Goal: Check status: Check status

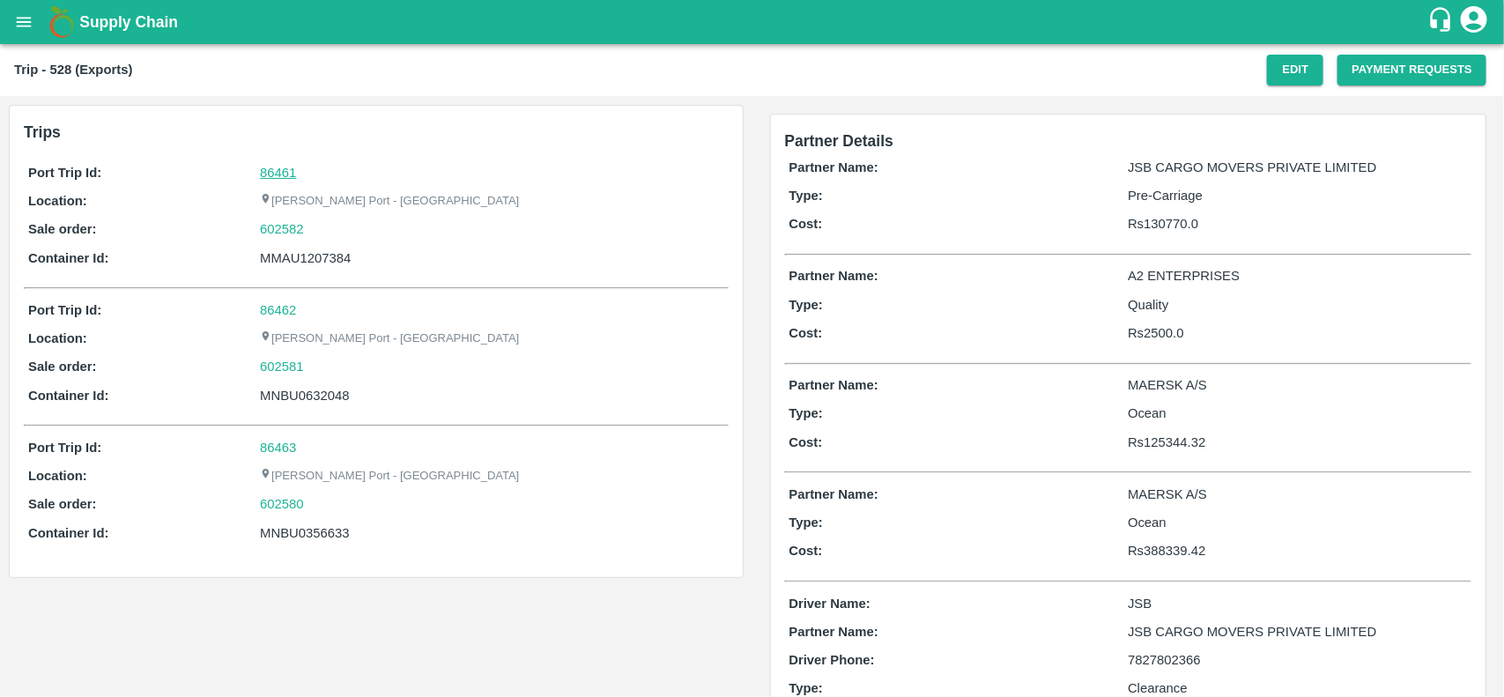
click at [282, 172] on link "86461" at bounding box center [278, 173] width 36 height 14
click at [316, 230] on div "602582" at bounding box center [492, 228] width 464 height 19
copy link
click at [316, 230] on div "602582" at bounding box center [492, 228] width 464 height 19
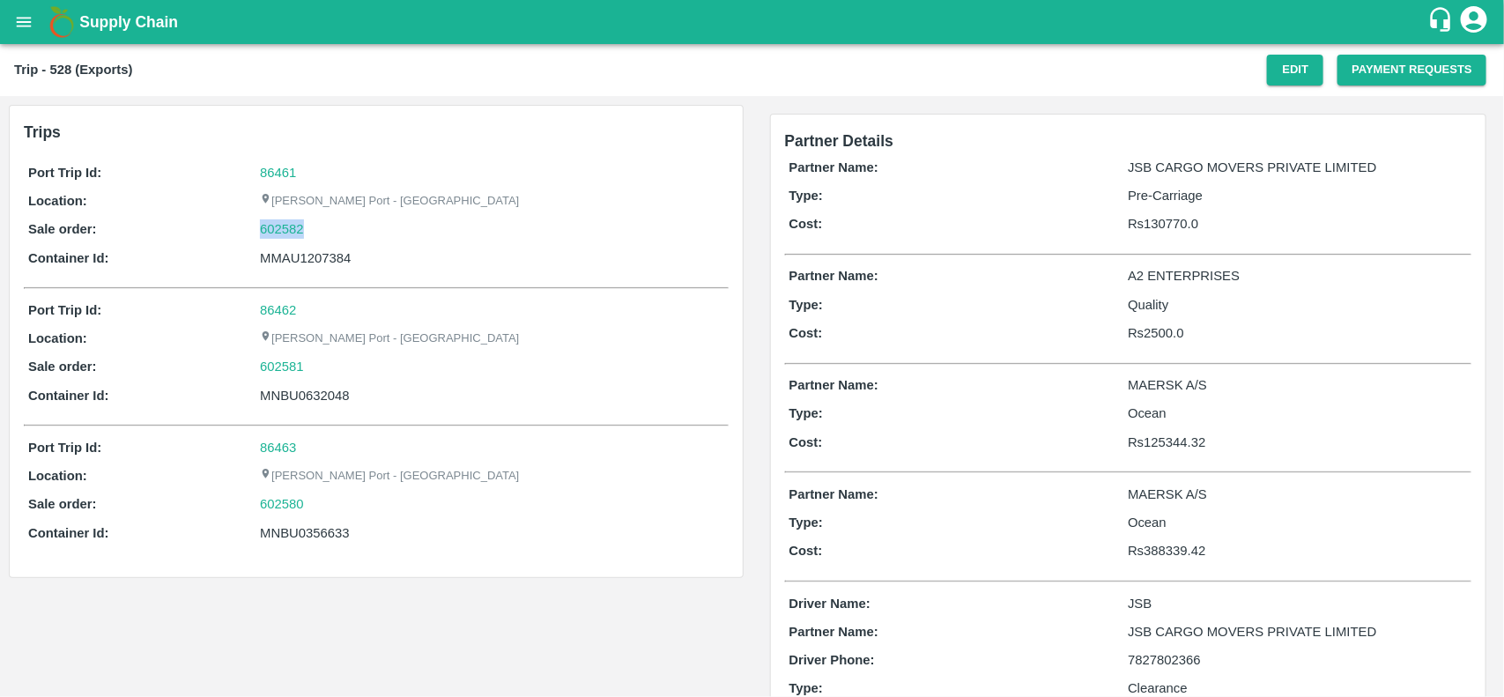
copy link "602582"
drag, startPoint x: 316, startPoint y: 230, endPoint x: 251, endPoint y: 227, distance: 64.4
click at [251, 227] on div "Sale order: 602582" at bounding box center [376, 228] width 696 height 19
click at [271, 230] on link "602582" at bounding box center [282, 228] width 44 height 19
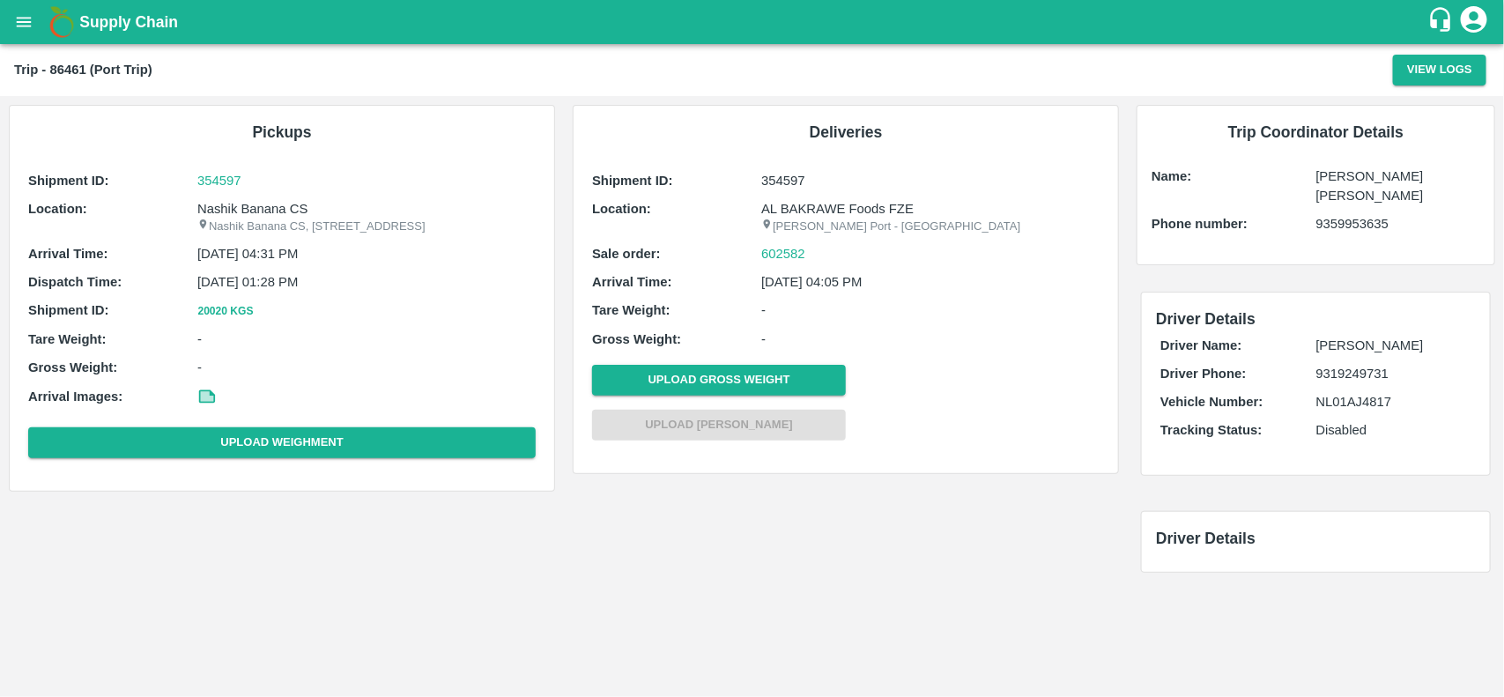
click at [234, 204] on p "Nashik Banana CS" at bounding box center [366, 208] width 338 height 19
copy p "Nashik Banana CS"
click at [234, 204] on p "Nashik Banana CS" at bounding box center [366, 208] width 338 height 19
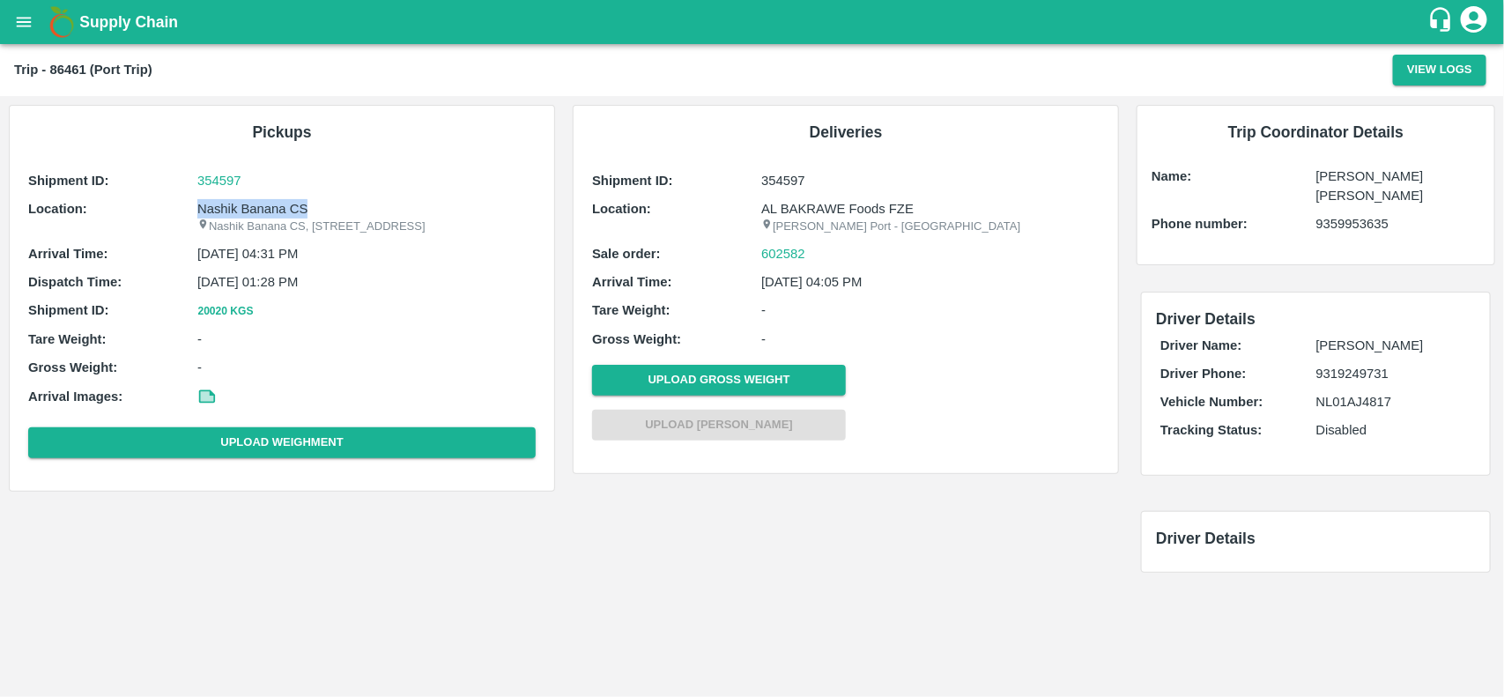
click at [234, 204] on p "Nashik Banana CS" at bounding box center [366, 208] width 338 height 19
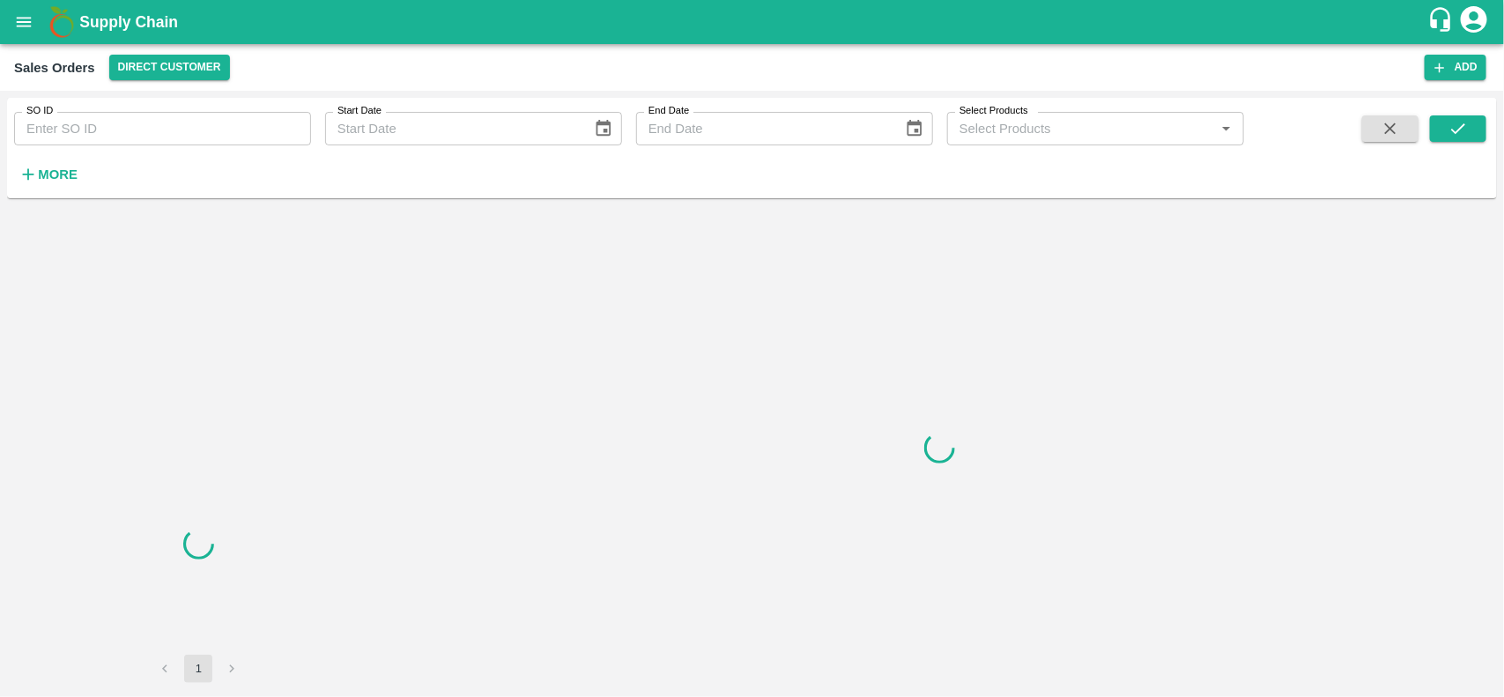
click at [125, 141] on input "SO ID" at bounding box center [162, 128] width 297 height 33
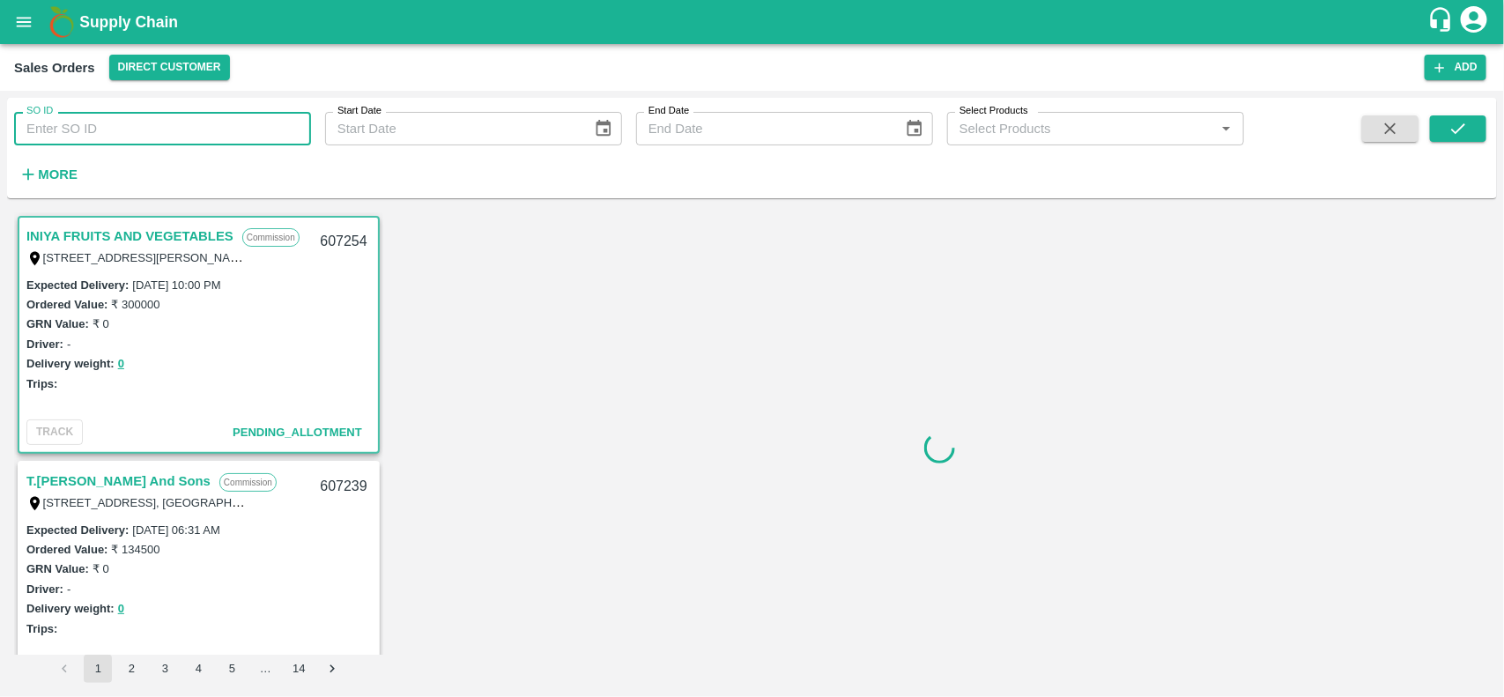
click at [125, 141] on input "SO ID" at bounding box center [162, 128] width 297 height 33
click at [125, 141] on input "602582" at bounding box center [162, 128] width 297 height 33
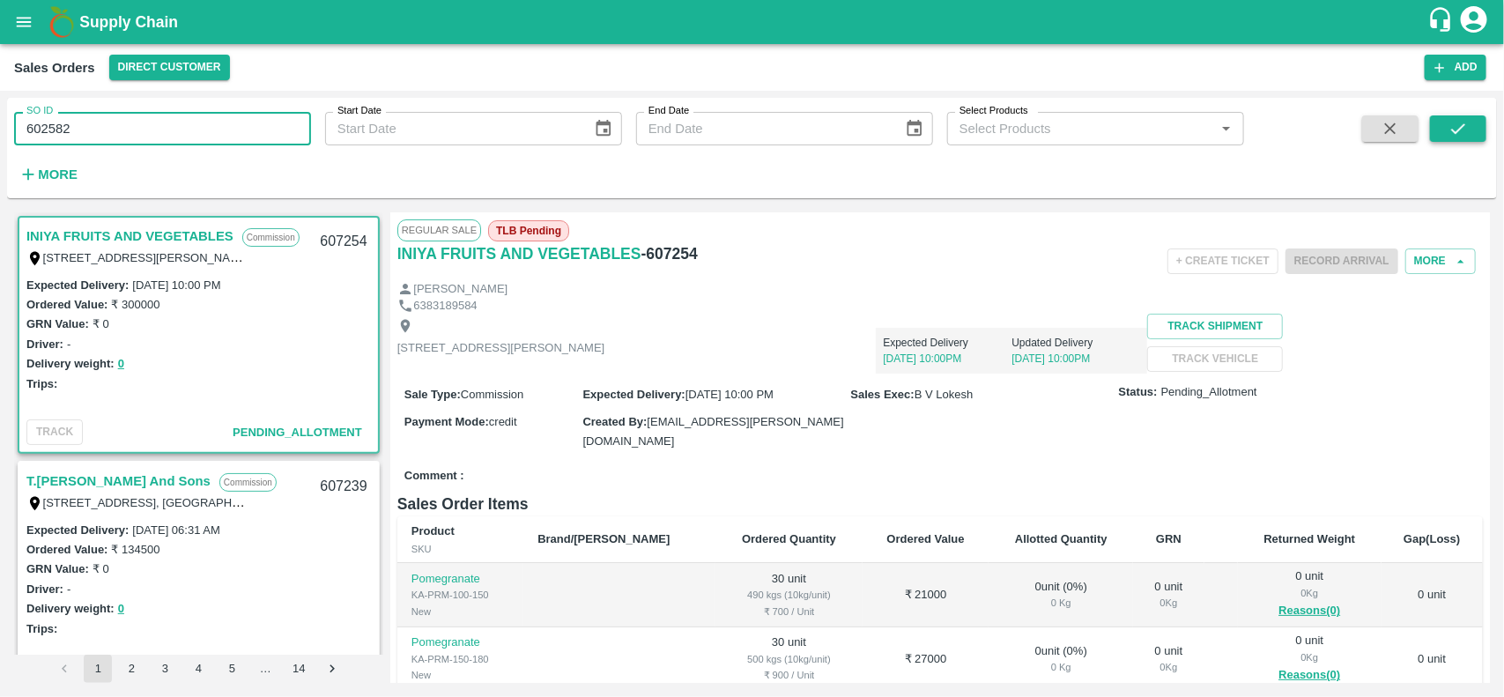
type input "602582"
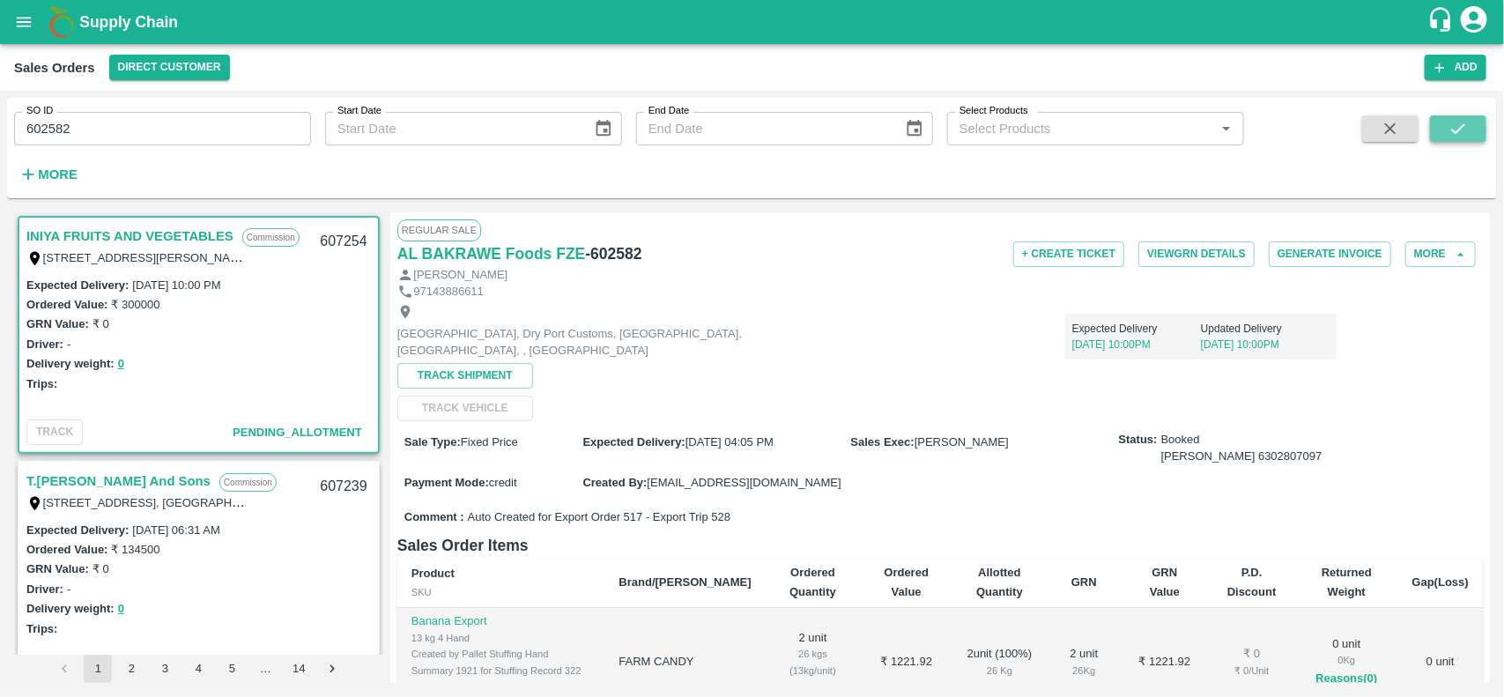
click at [1454, 138] on button "submit" at bounding box center [1458, 128] width 56 height 26
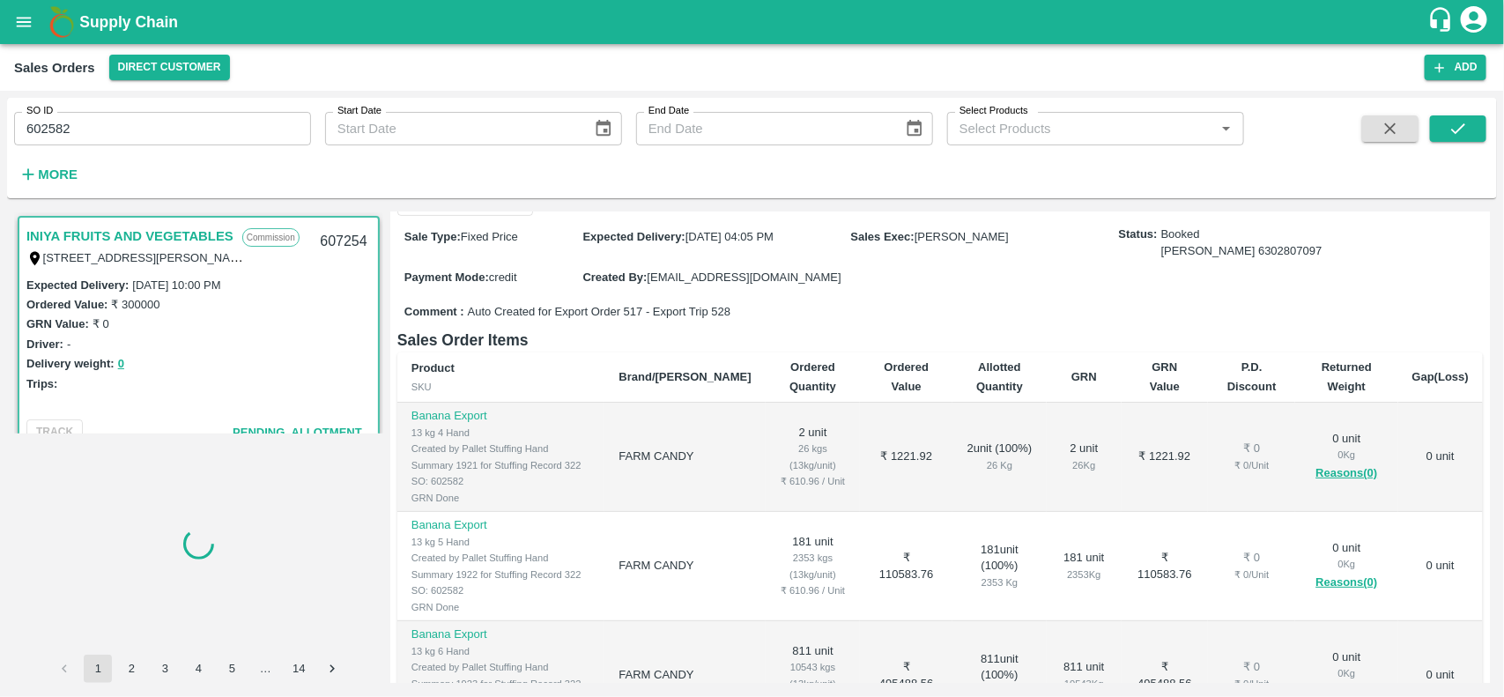
scroll to position [3, 0]
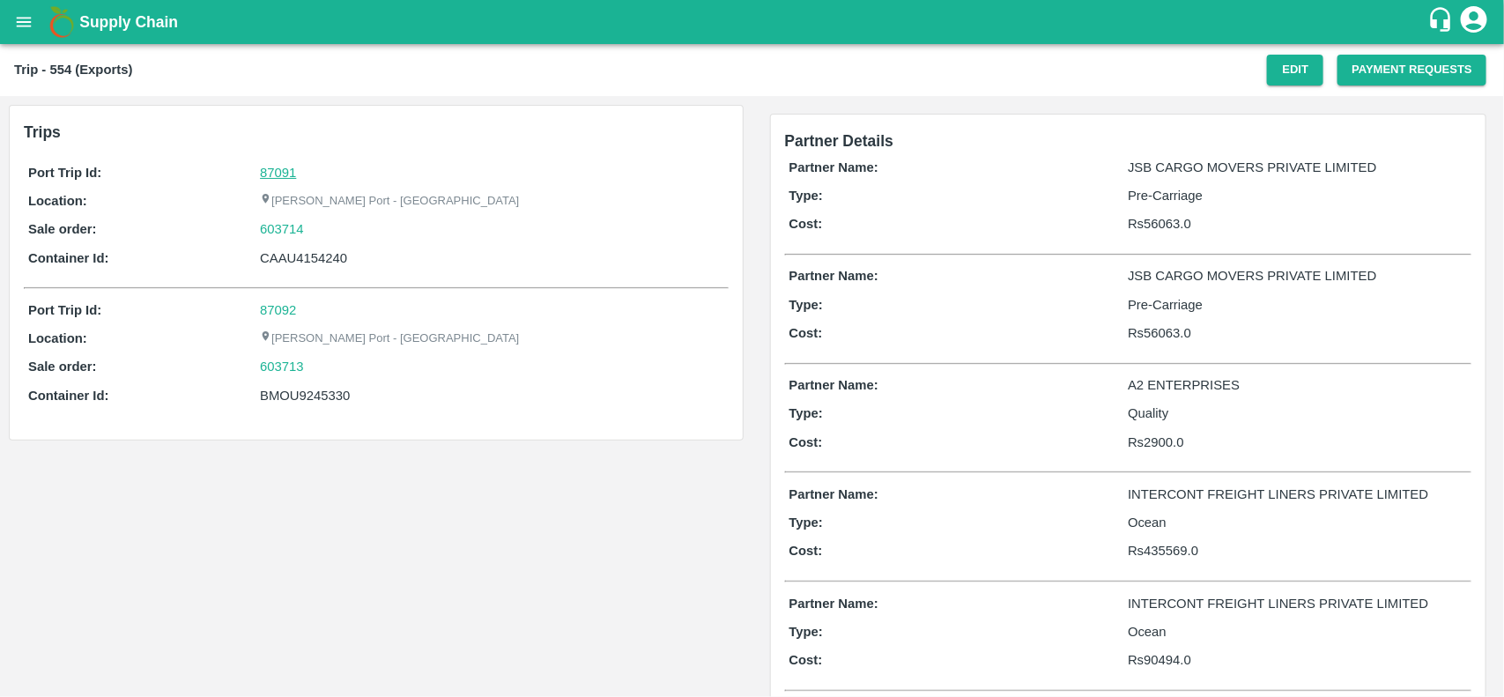
click at [275, 167] on link "87091" at bounding box center [278, 173] width 36 height 14
click at [324, 227] on div "603714" at bounding box center [492, 228] width 464 height 19
copy link "603714"
click at [324, 227] on div "603714" at bounding box center [492, 228] width 464 height 19
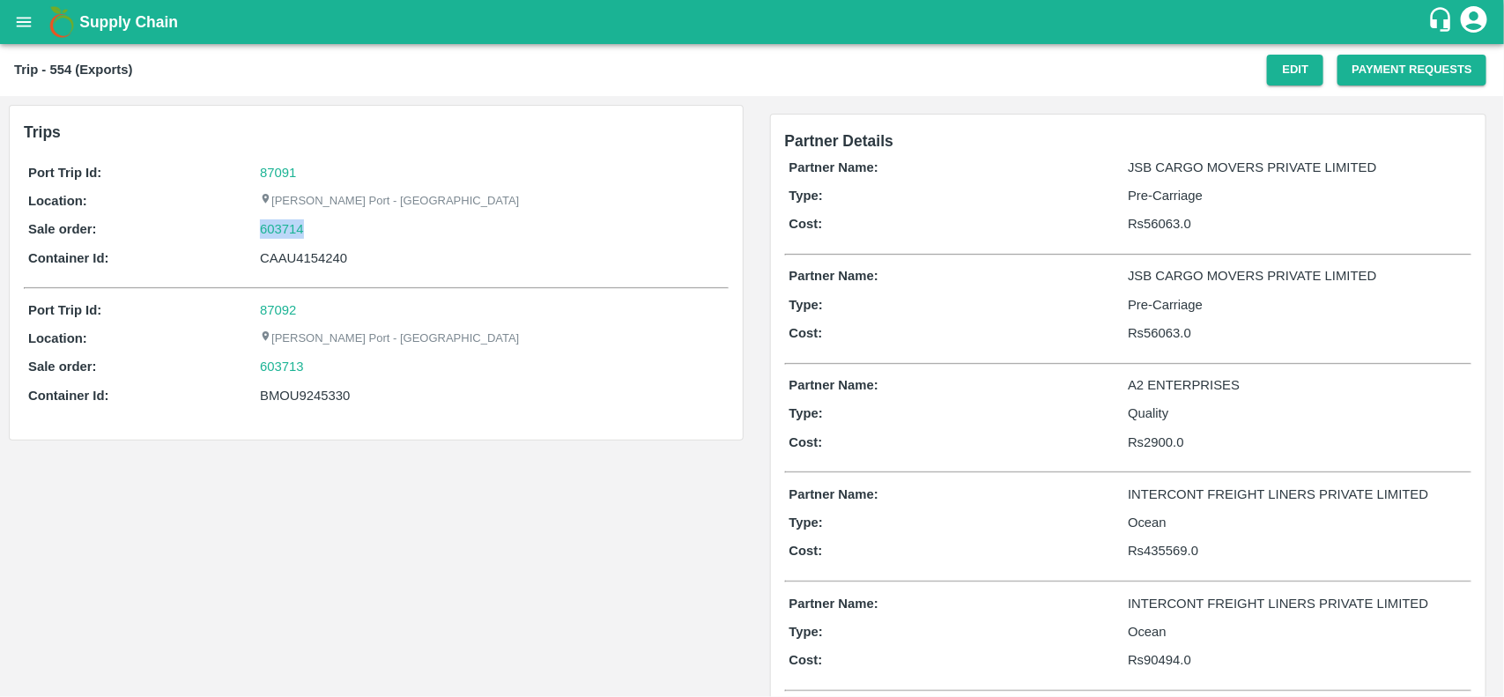
click at [324, 227] on div "603714" at bounding box center [492, 228] width 464 height 19
click at [276, 238] on link "603714" at bounding box center [282, 228] width 44 height 19
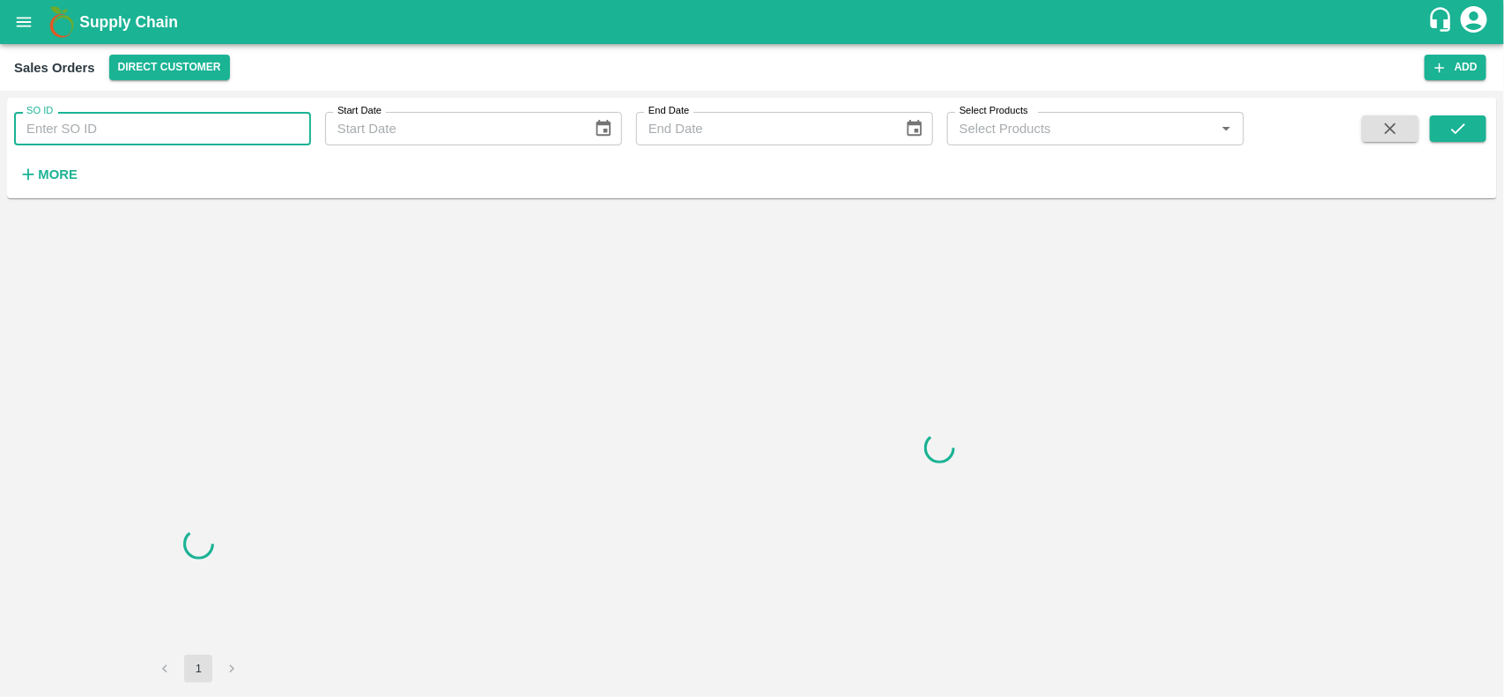
click at [126, 134] on input "SO ID" at bounding box center [162, 128] width 297 height 33
paste input "603714"
click at [126, 134] on input "603714" at bounding box center [162, 128] width 297 height 33
type input "603714"
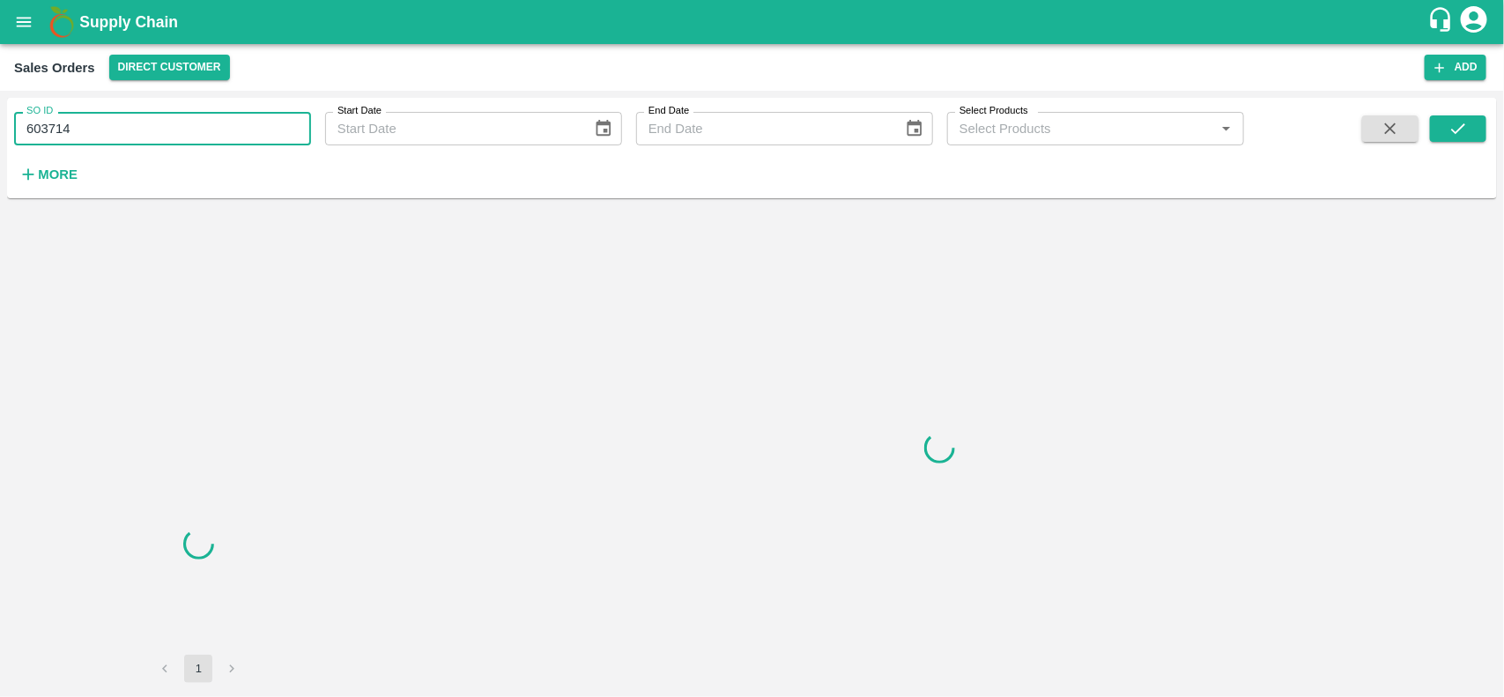
click at [1470, 112] on div "SO ID 603714 SO ID Start Date Start Date End Date End Date Select Products Sele…" at bounding box center [752, 148] width 1490 height 86
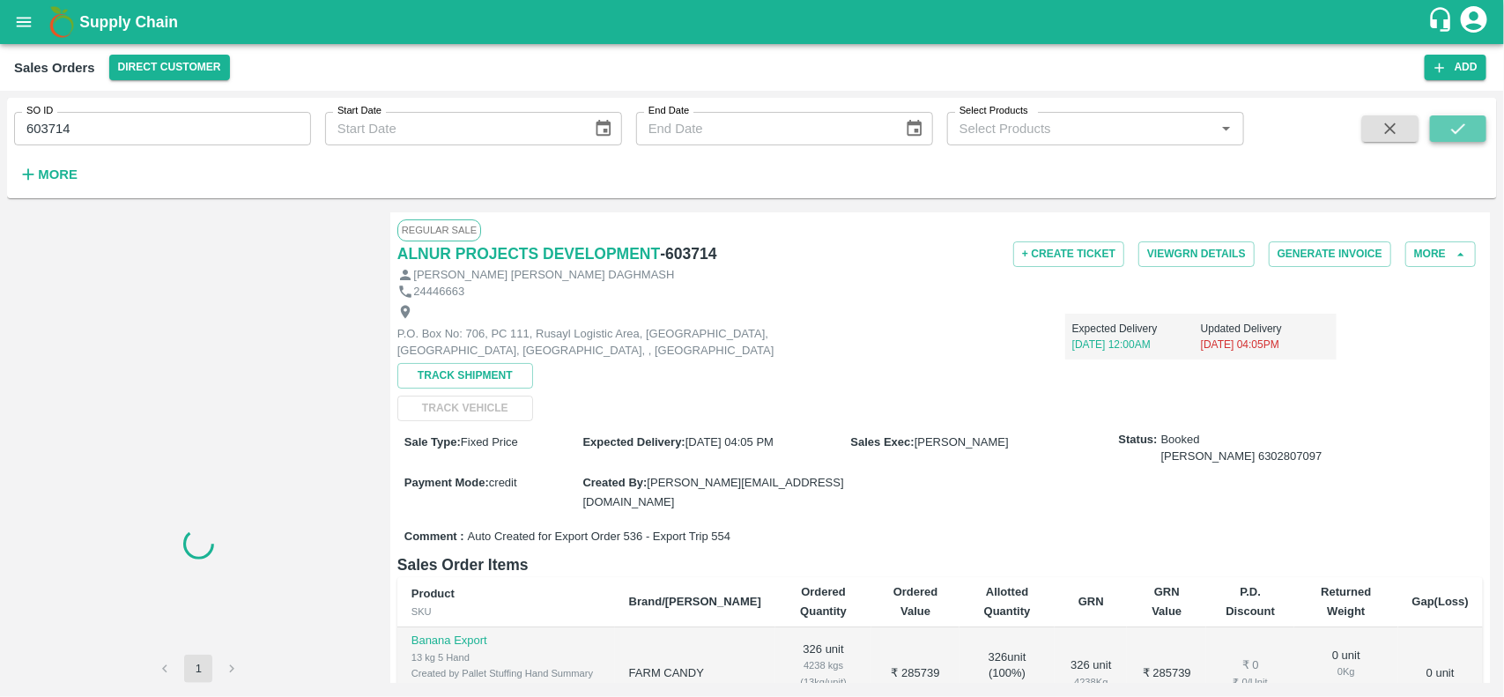
click at [1469, 125] on button "submit" at bounding box center [1458, 128] width 56 height 26
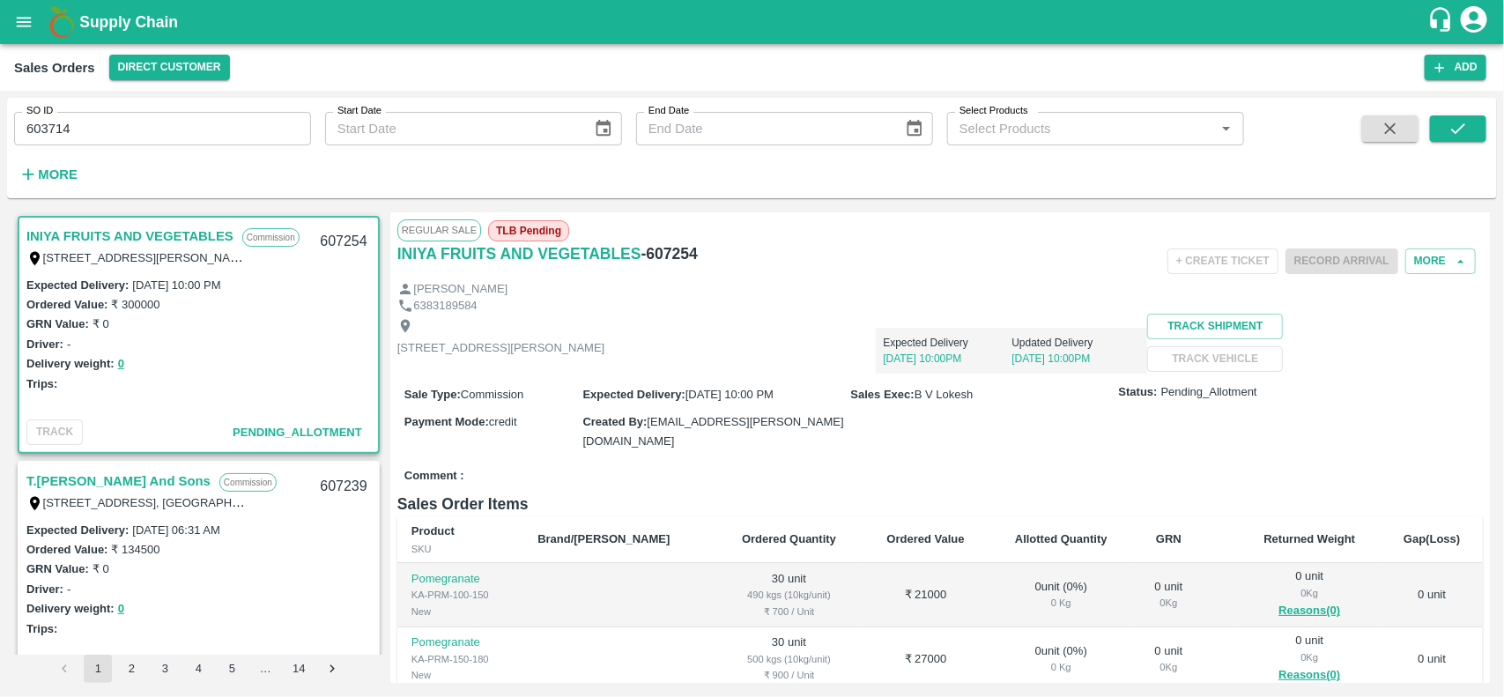
click at [1009, 93] on div "SO ID 603714 SO ID Start Date Start Date End Date End Date Select Products Sele…" at bounding box center [752, 394] width 1504 height 606
click at [93, 142] on input "603714" at bounding box center [162, 128] width 297 height 33
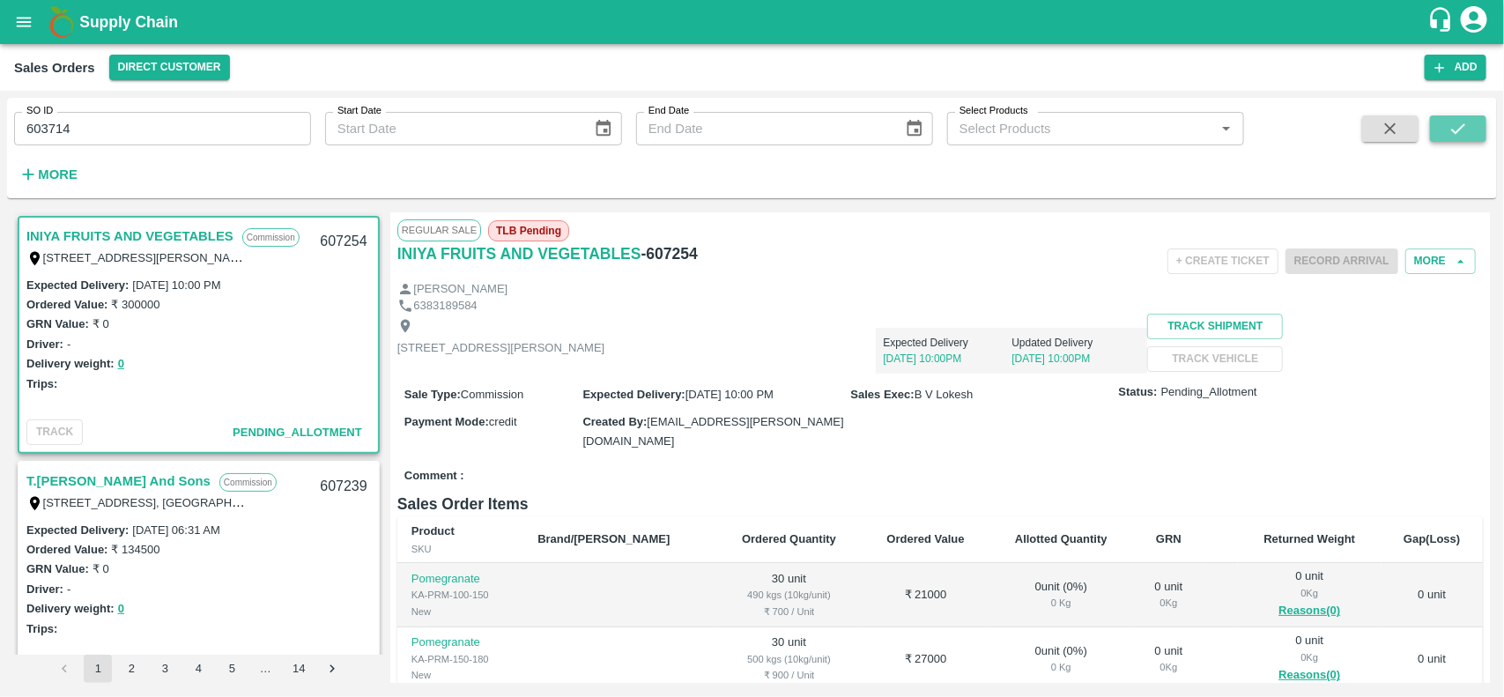
click at [1446, 133] on button "submit" at bounding box center [1458, 128] width 56 height 26
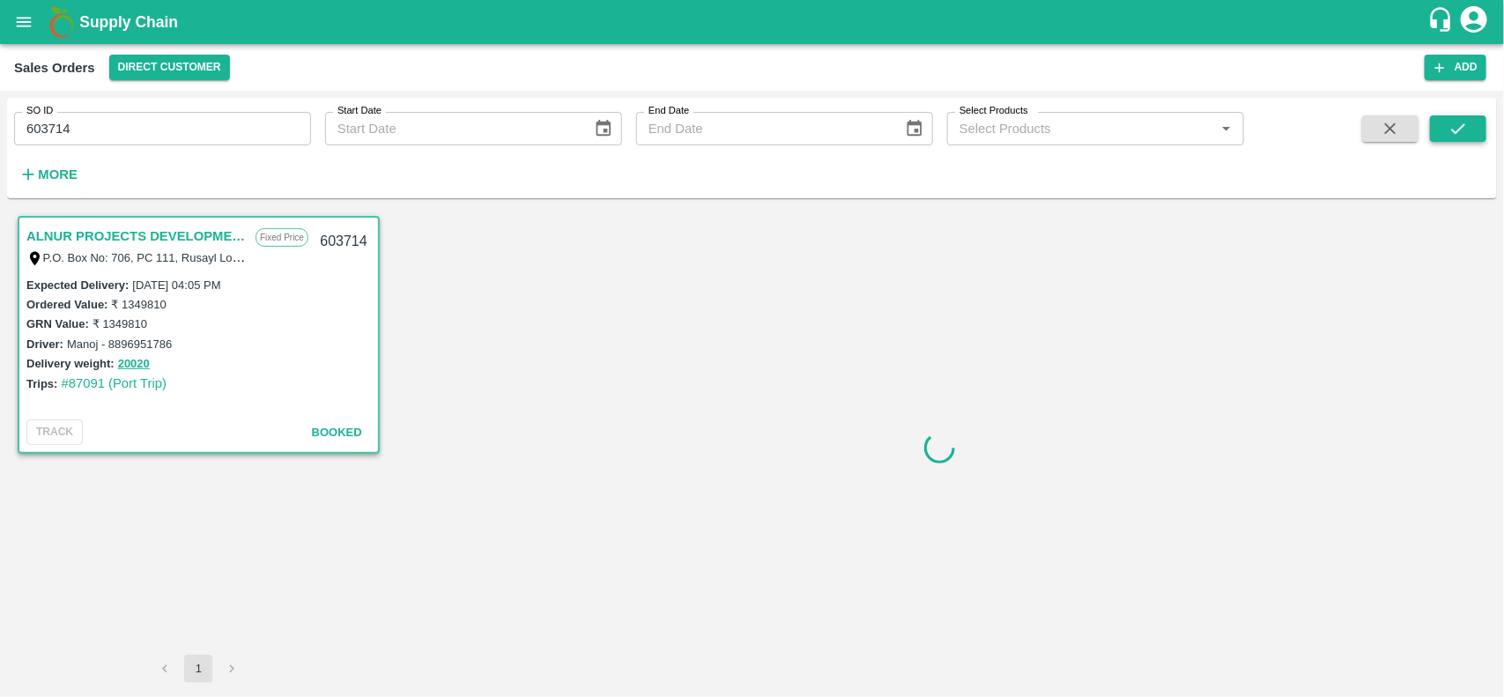
click at [1446, 133] on button "submit" at bounding box center [1458, 128] width 56 height 26
